Goal: Information Seeking & Learning: Learn about a topic

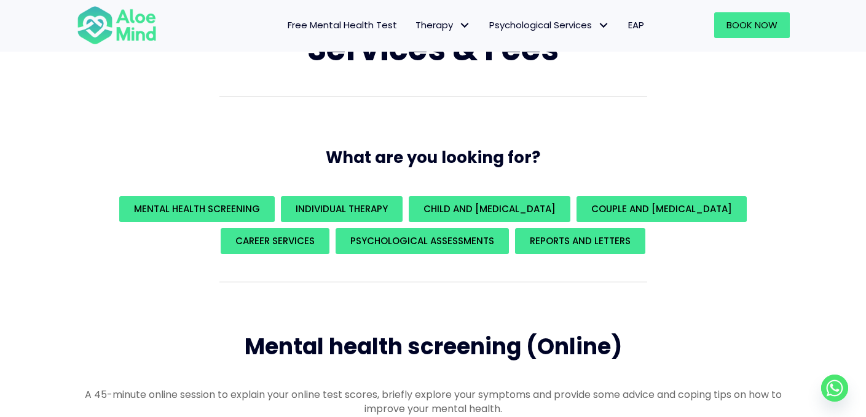
scroll to position [111, 0]
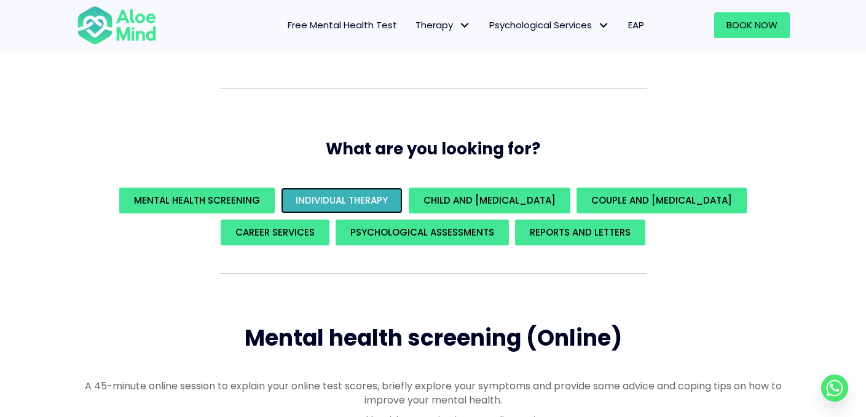
click at [380, 196] on span "Individual Therapy" at bounding box center [342, 200] width 92 height 13
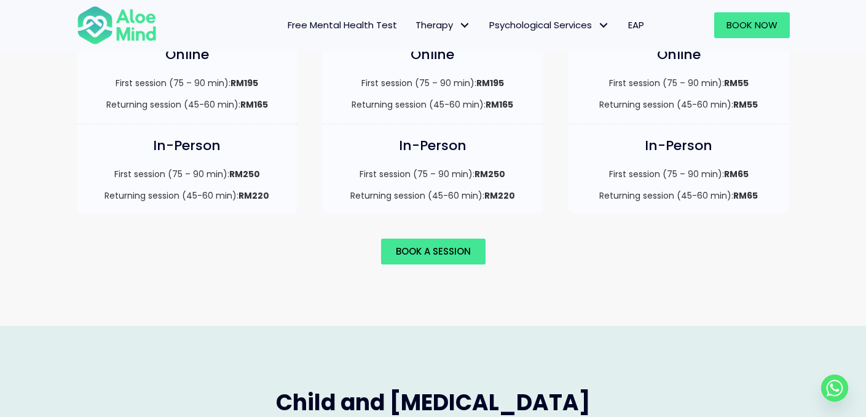
scroll to position [998, 0]
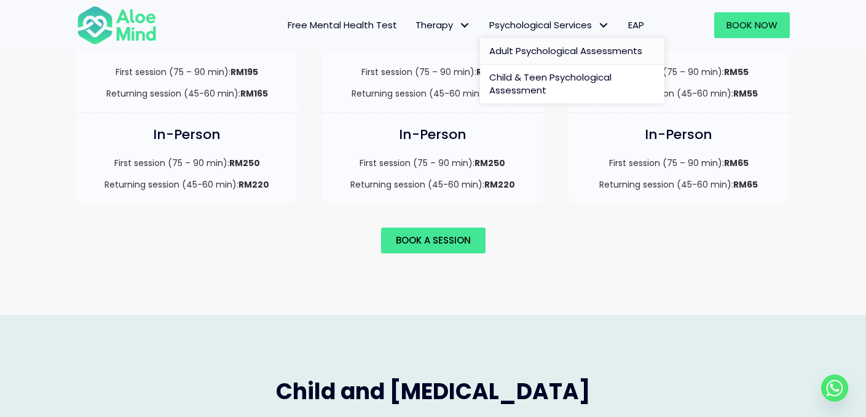
click at [567, 50] on span "Adult Psychological Assessments" at bounding box center [565, 50] width 153 height 13
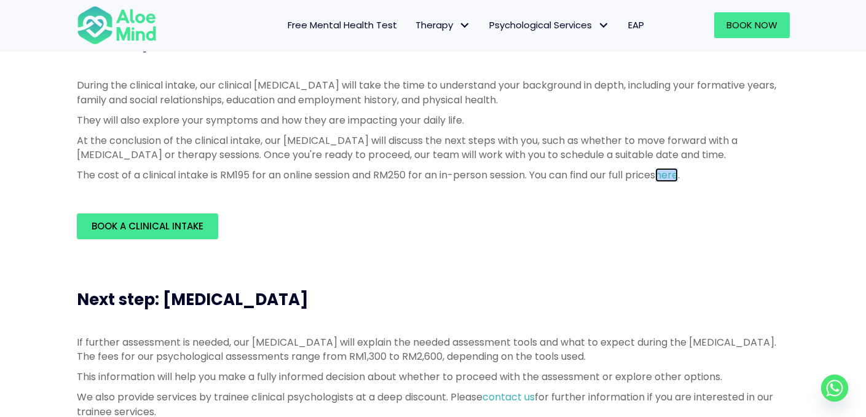
scroll to position [350, 0]
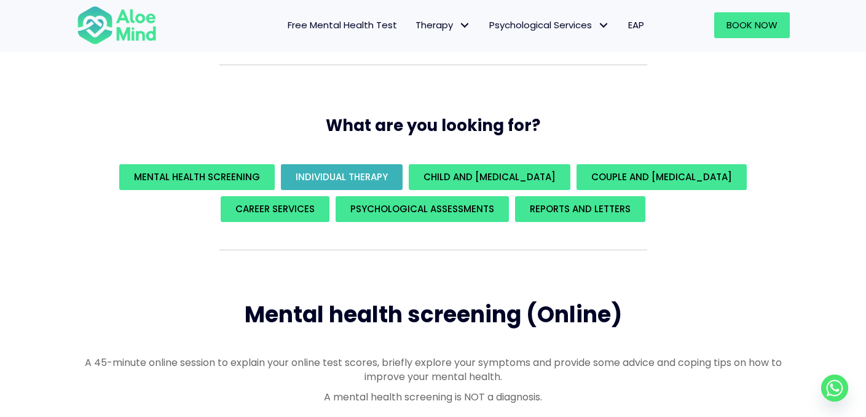
scroll to position [148, 0]
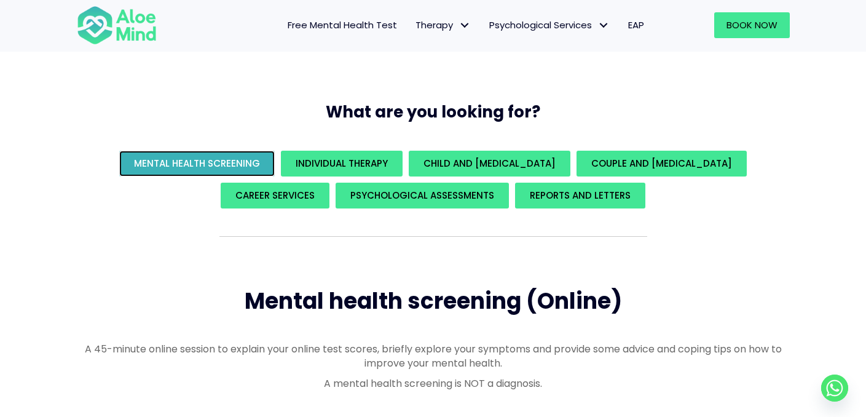
click at [255, 172] on link "Mental Health Screening" at bounding box center [197, 164] width 156 height 26
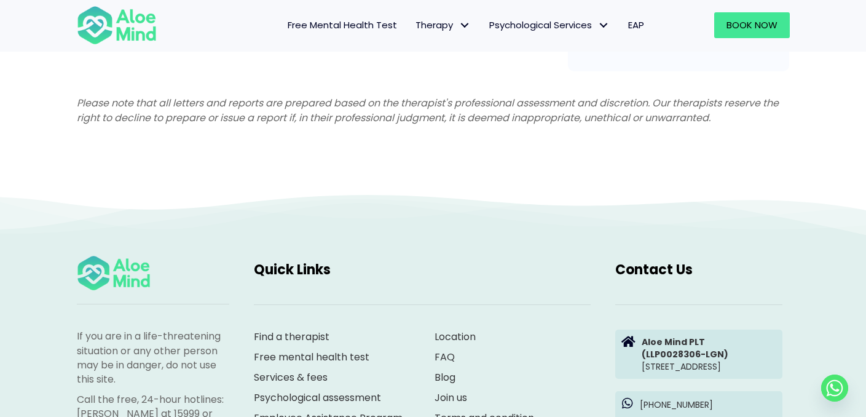
scroll to position [3276, 0]
